Goal: Task Accomplishment & Management: Use online tool/utility

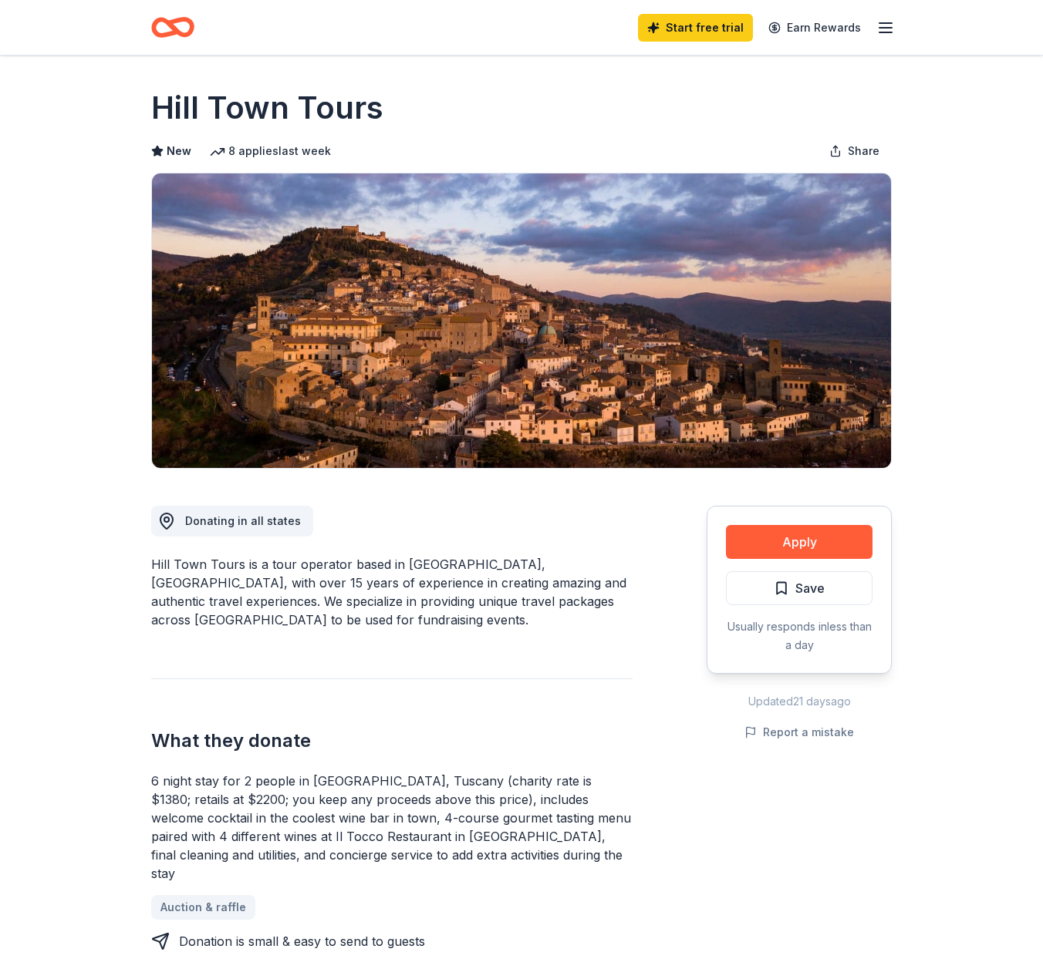
click at [168, 33] on icon "Home" at bounding box center [165, 26] width 24 height 15
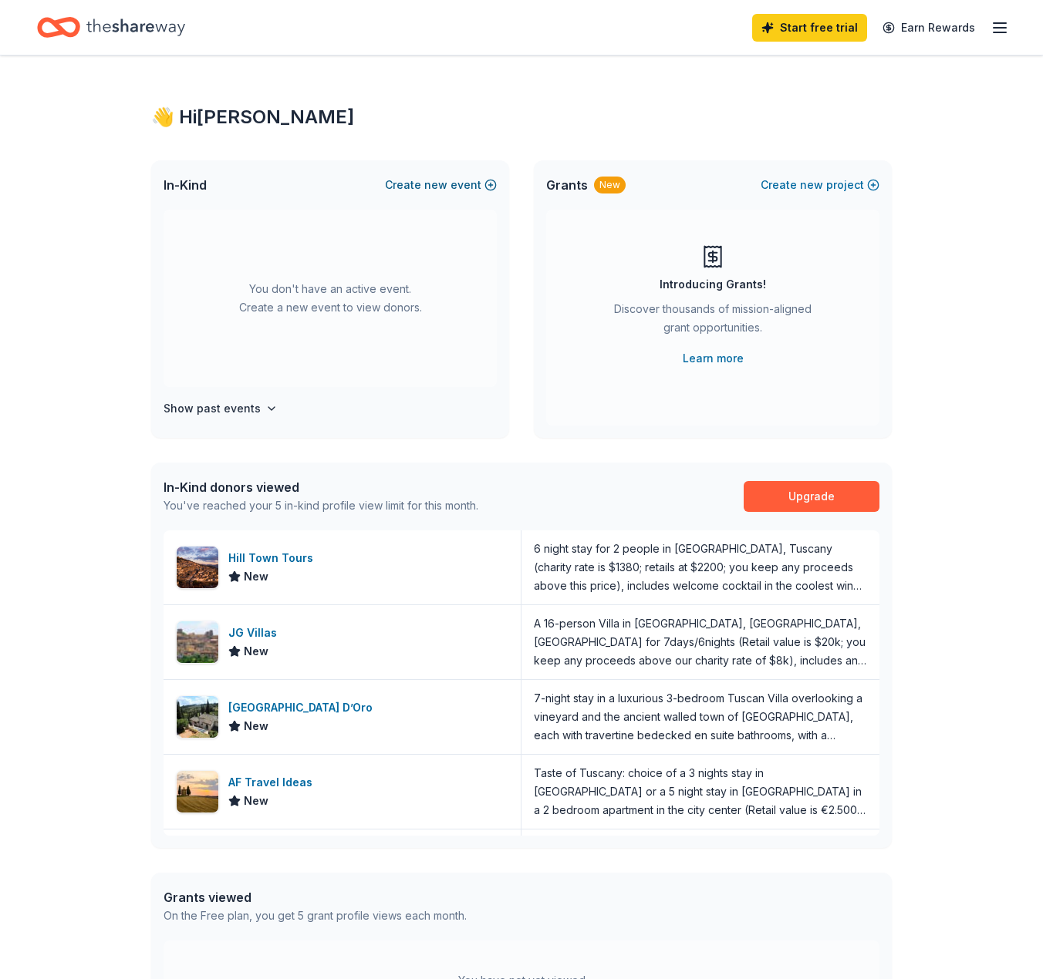
click at [416, 184] on button "Create new event" at bounding box center [441, 185] width 112 height 19
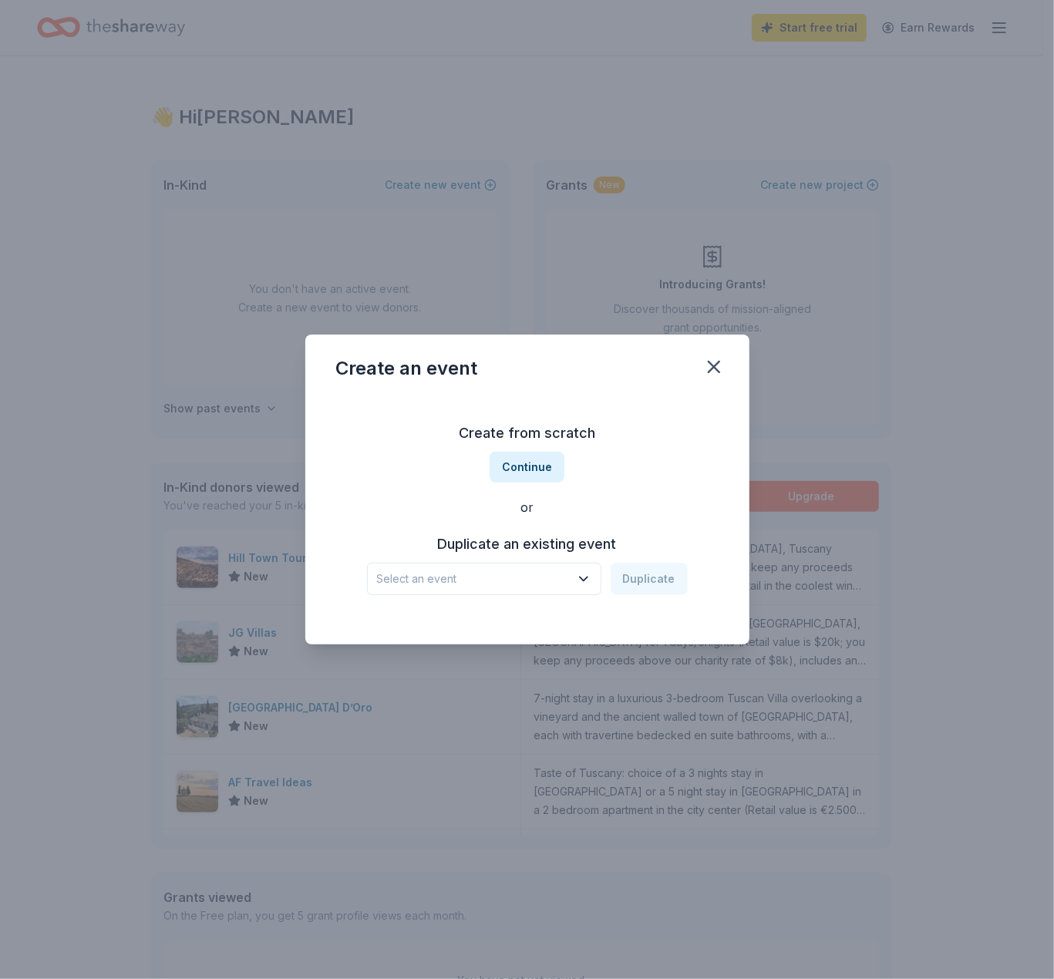
click at [544, 591] on button "Select an event" at bounding box center [484, 579] width 234 height 32
click at [531, 624] on div "OVO Sound Benefit Concert [DATE] · [GEOGRAPHIC_DATA]" at bounding box center [485, 630] width 230 height 49
click at [643, 581] on button "Duplicate" at bounding box center [649, 579] width 77 height 32
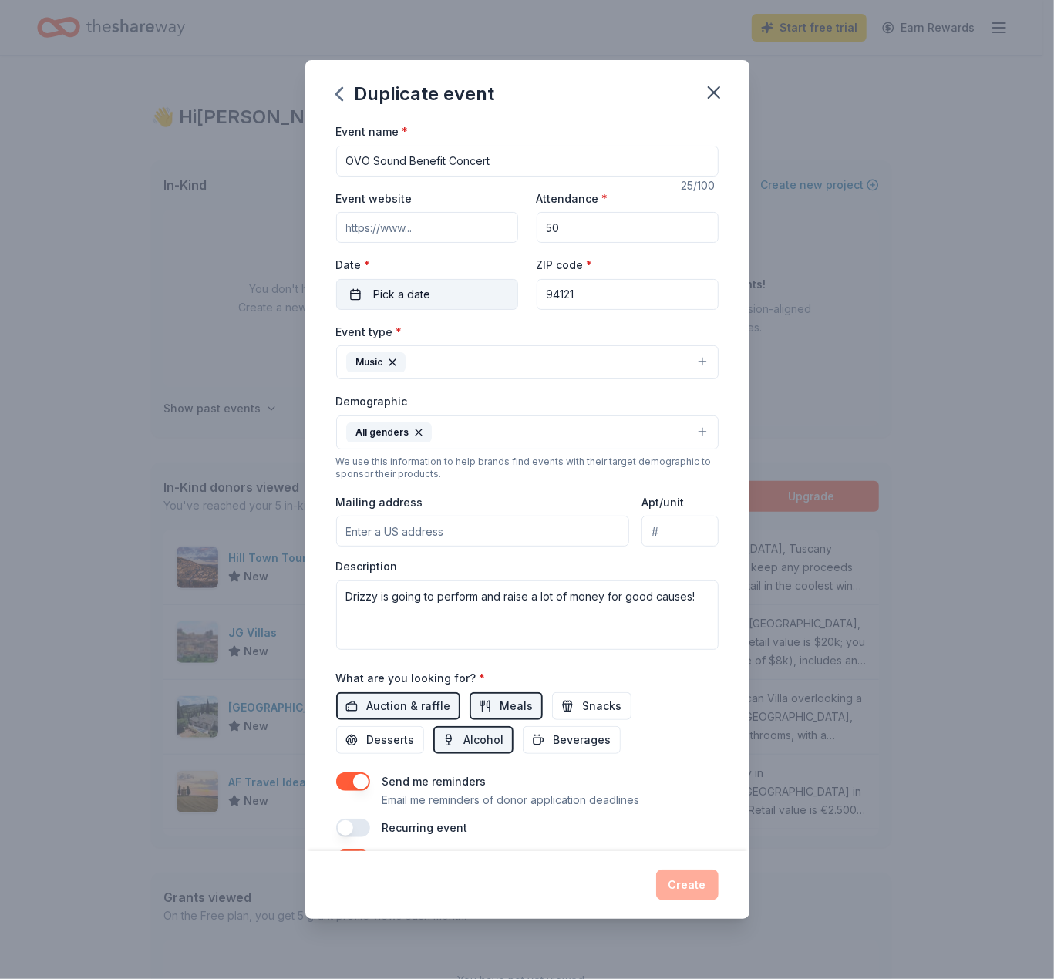
click at [416, 282] on button "Pick a date" at bounding box center [427, 294] width 182 height 31
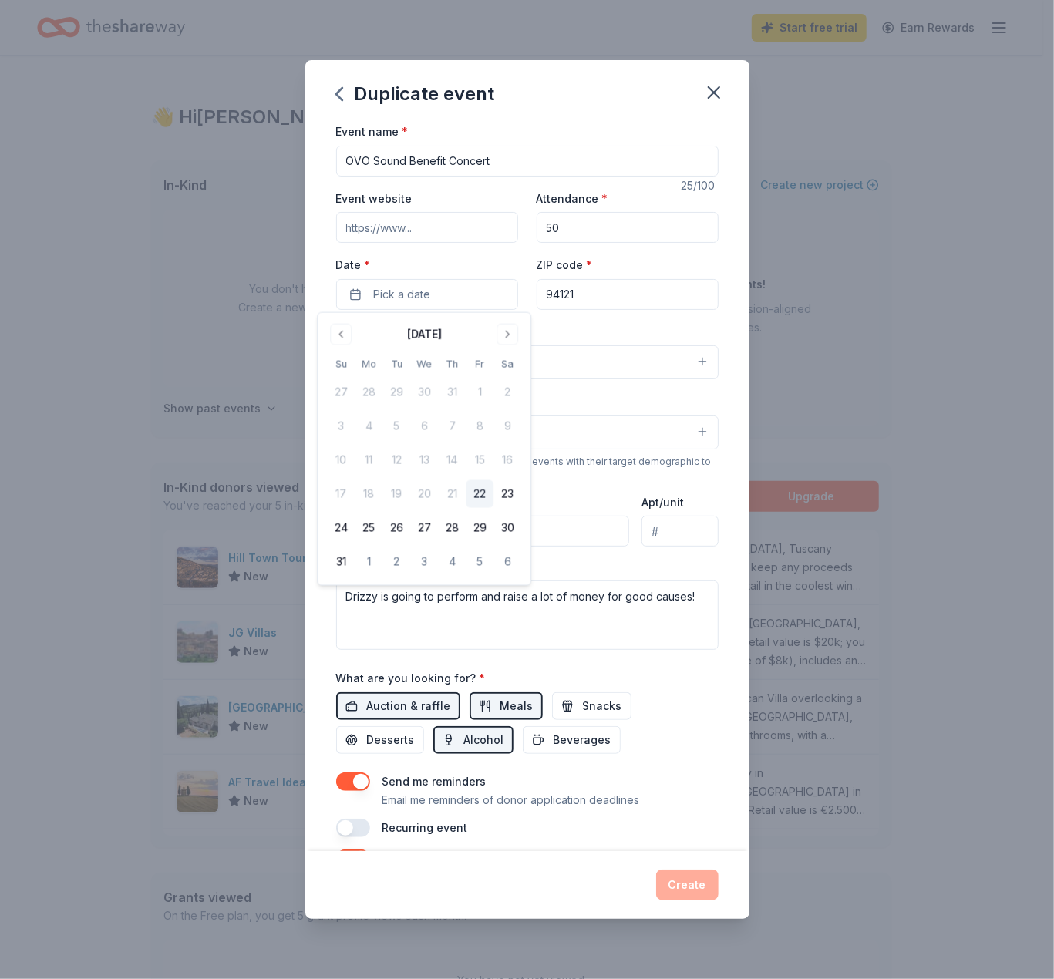
click at [487, 500] on button "22" at bounding box center [480, 494] width 28 height 28
click at [703, 891] on button "Create" at bounding box center [687, 885] width 62 height 31
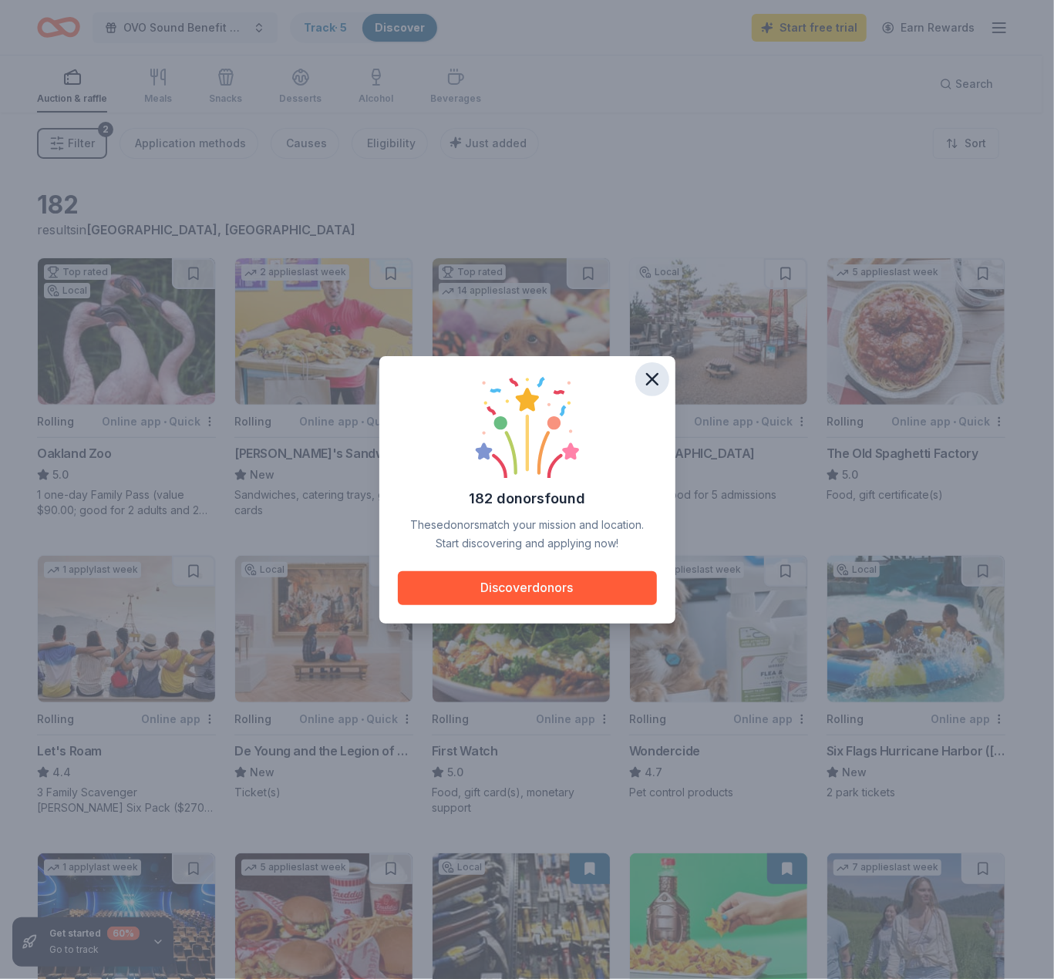
click at [652, 376] on icon "button" at bounding box center [653, 380] width 22 height 22
